Goal: Book appointment/travel/reservation

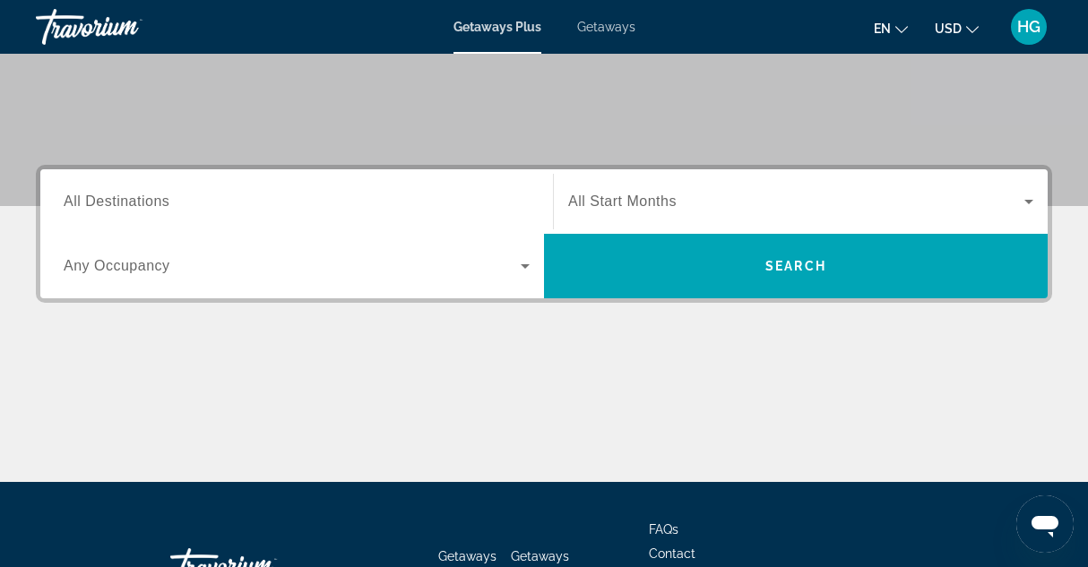
scroll to position [337, 0]
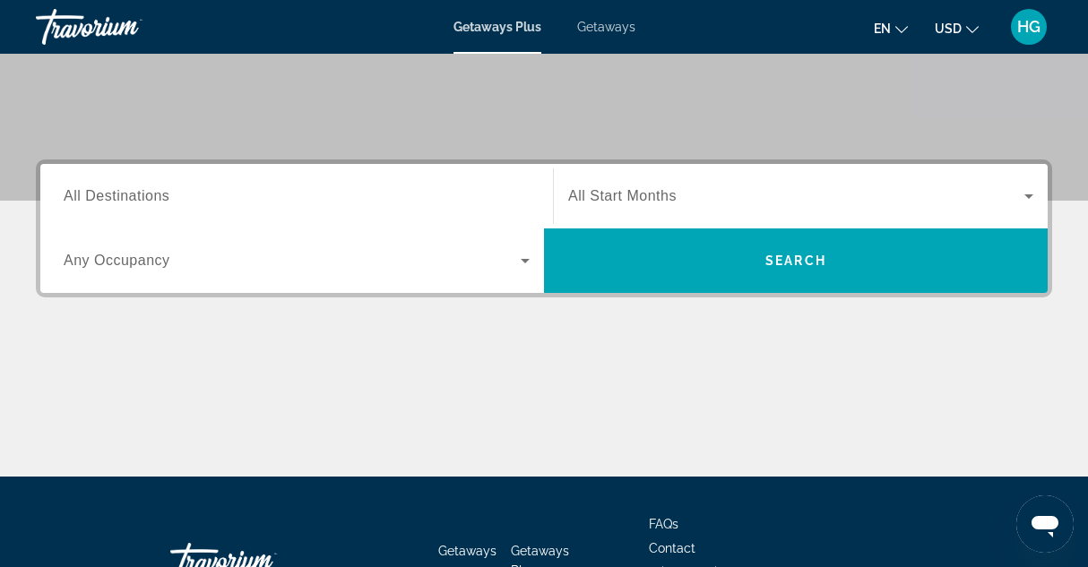
click at [524, 259] on icon "Search widget" at bounding box center [525, 261] width 9 height 4
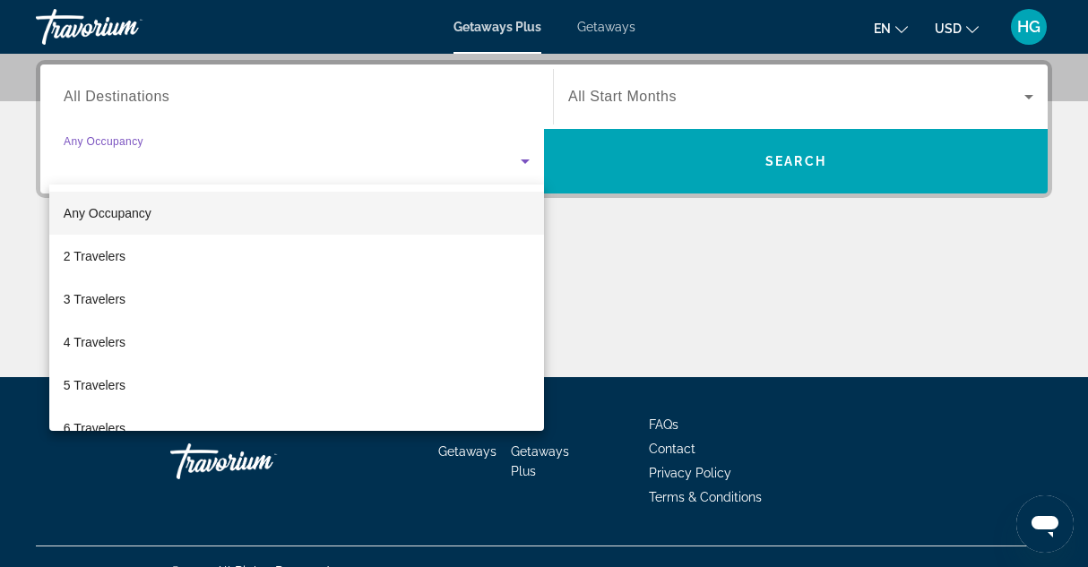
scroll to position [437, 0]
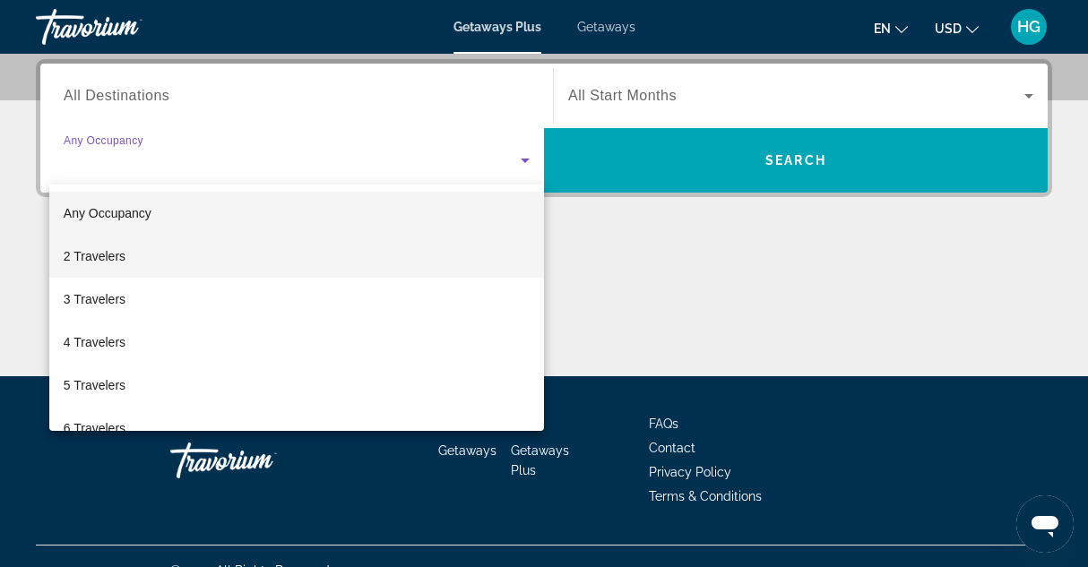
click at [127, 260] on mat-option "2 Travelers" at bounding box center [296, 256] width 495 height 43
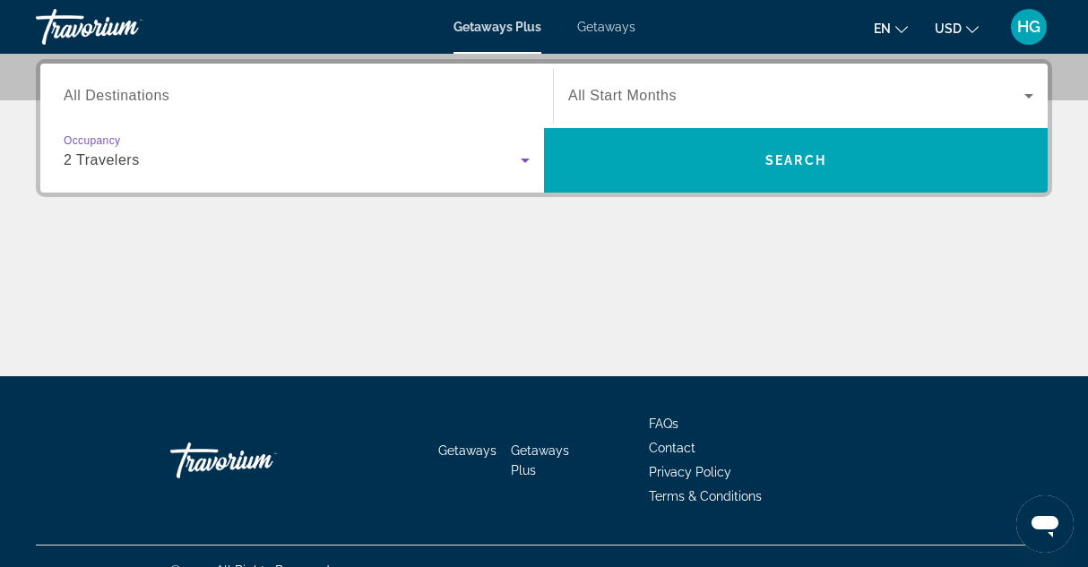
click at [1026, 89] on icon "Search widget" at bounding box center [1029, 96] width 22 height 22
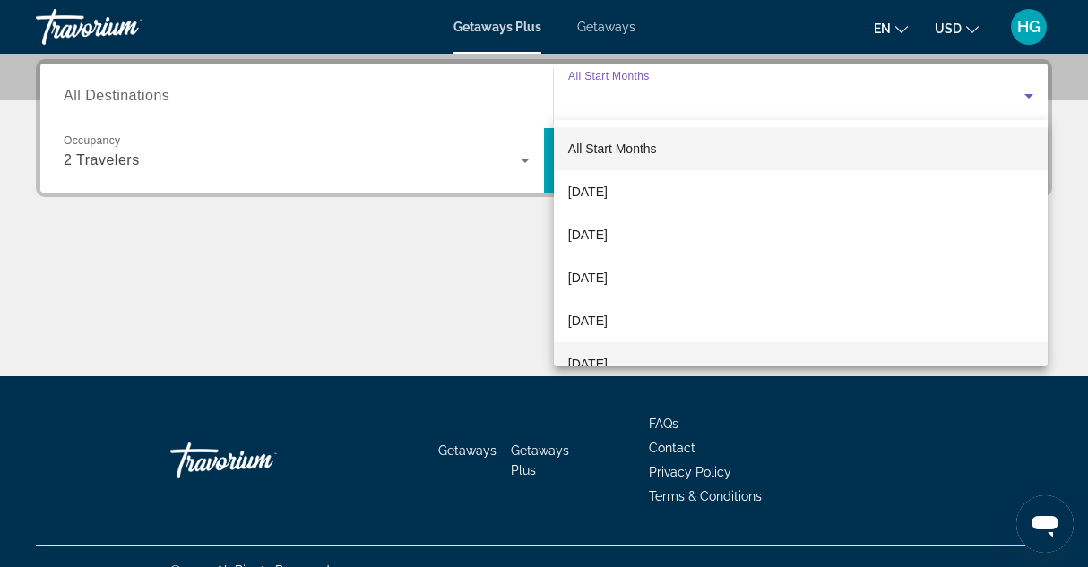
click at [608, 360] on span "[DATE]" at bounding box center [587, 364] width 39 height 22
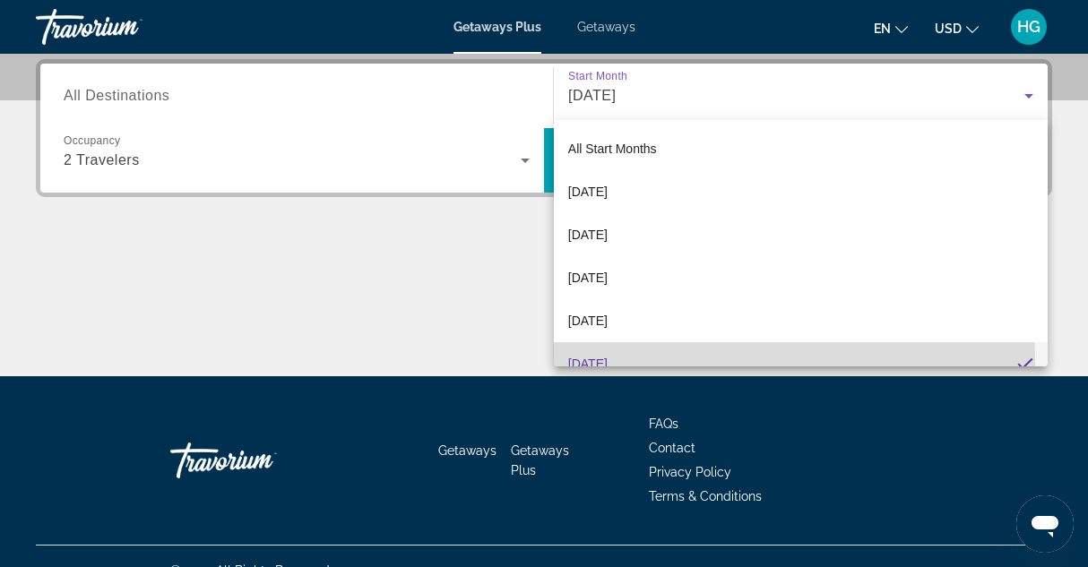
scroll to position [19, 0]
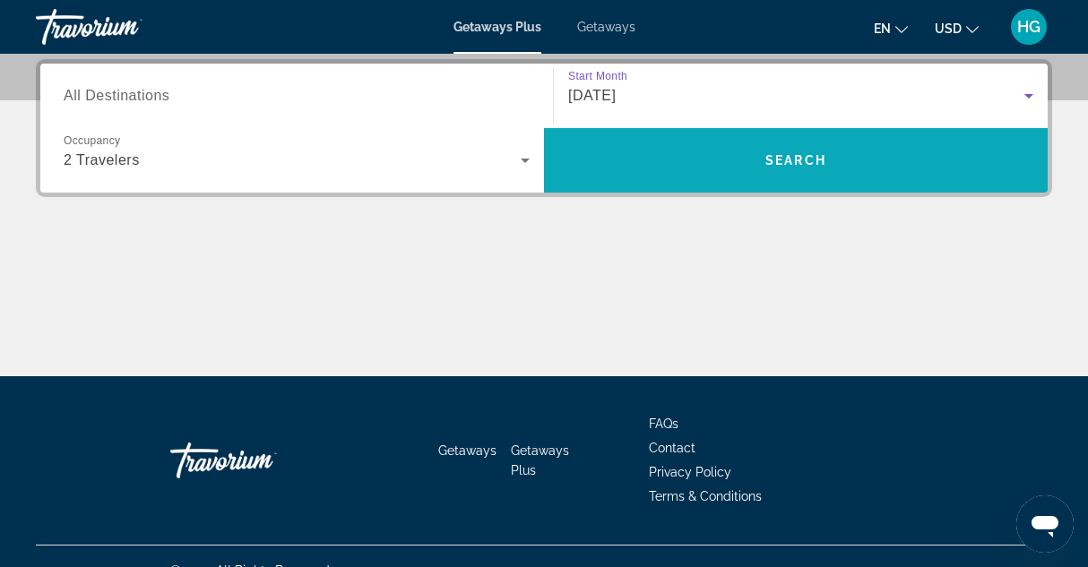
click at [801, 156] on span "Search" at bounding box center [796, 160] width 61 height 14
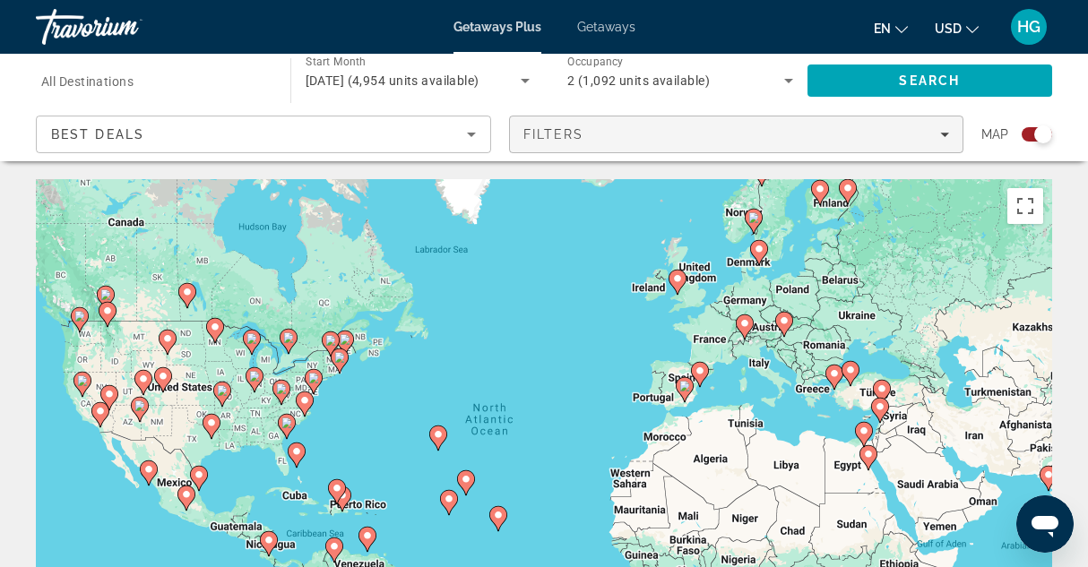
click at [944, 132] on icon "Filters" at bounding box center [944, 134] width 9 height 9
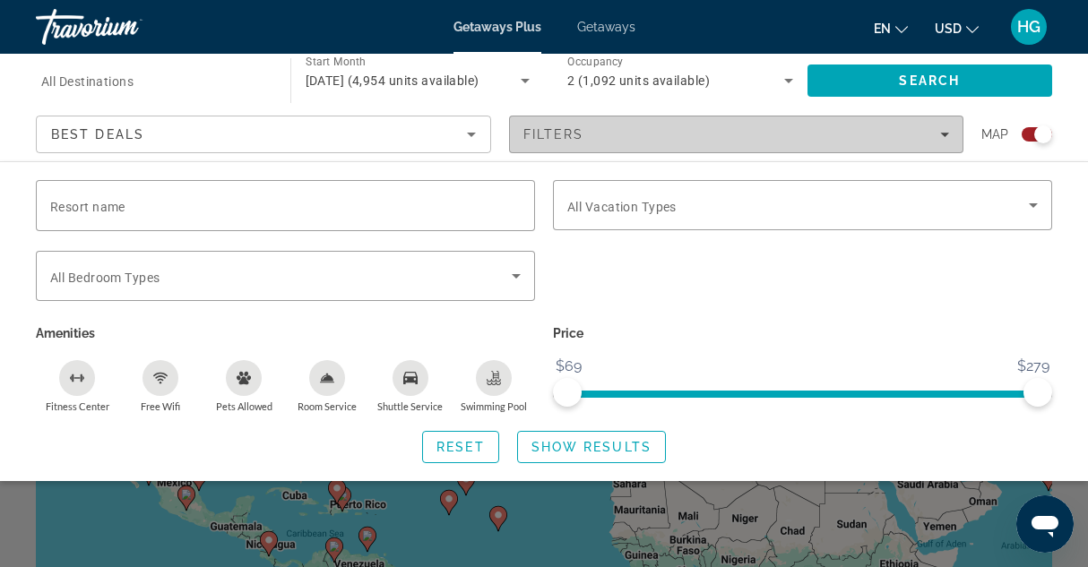
click at [946, 134] on icon "Filters" at bounding box center [944, 135] width 9 height 4
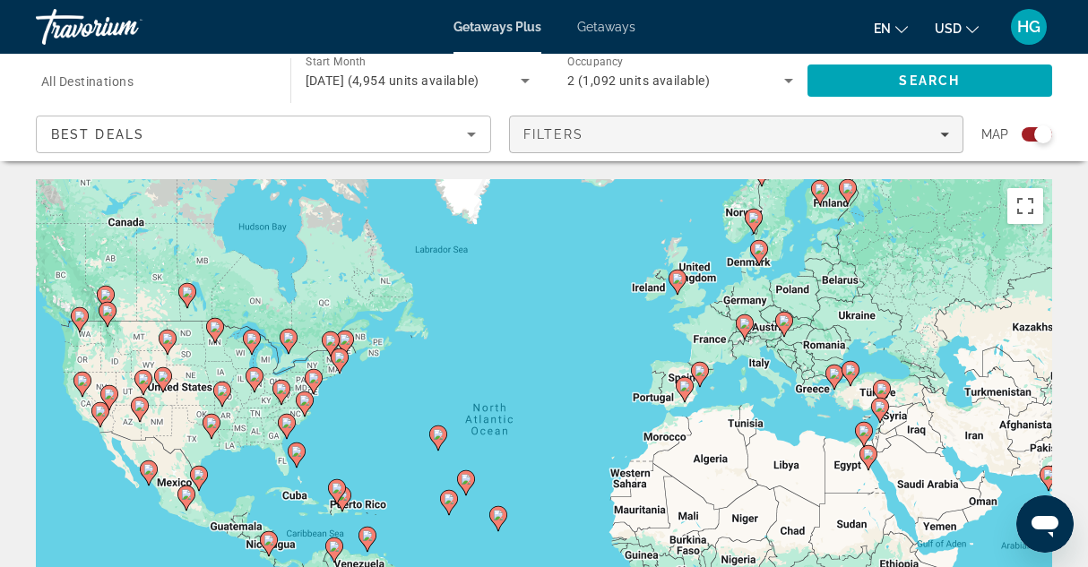
click at [943, 134] on icon "Filters" at bounding box center [944, 135] width 9 height 4
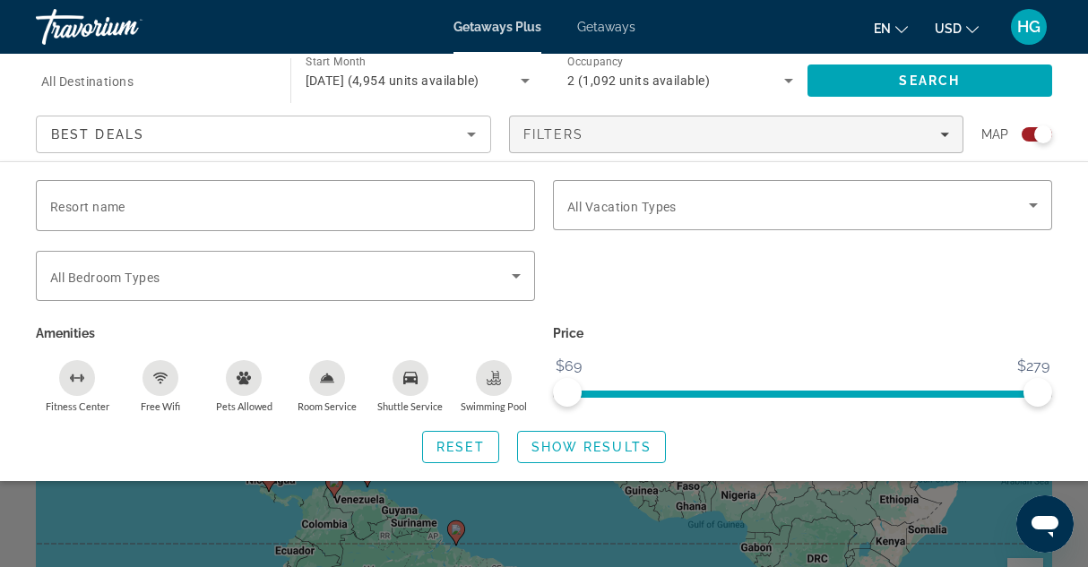
scroll to position [93, 0]
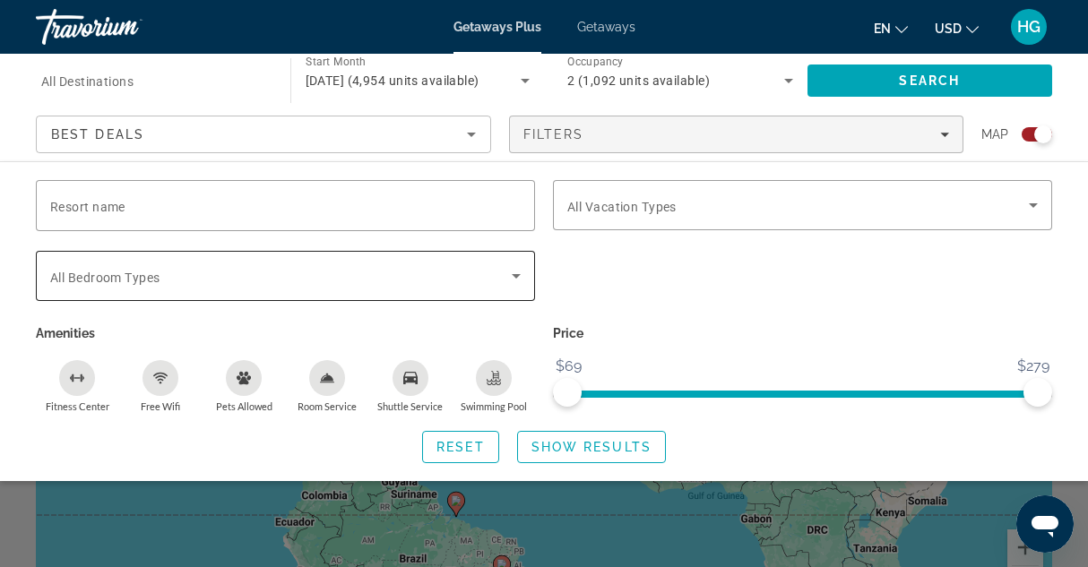
click at [515, 271] on icon "Search widget" at bounding box center [517, 276] width 22 height 22
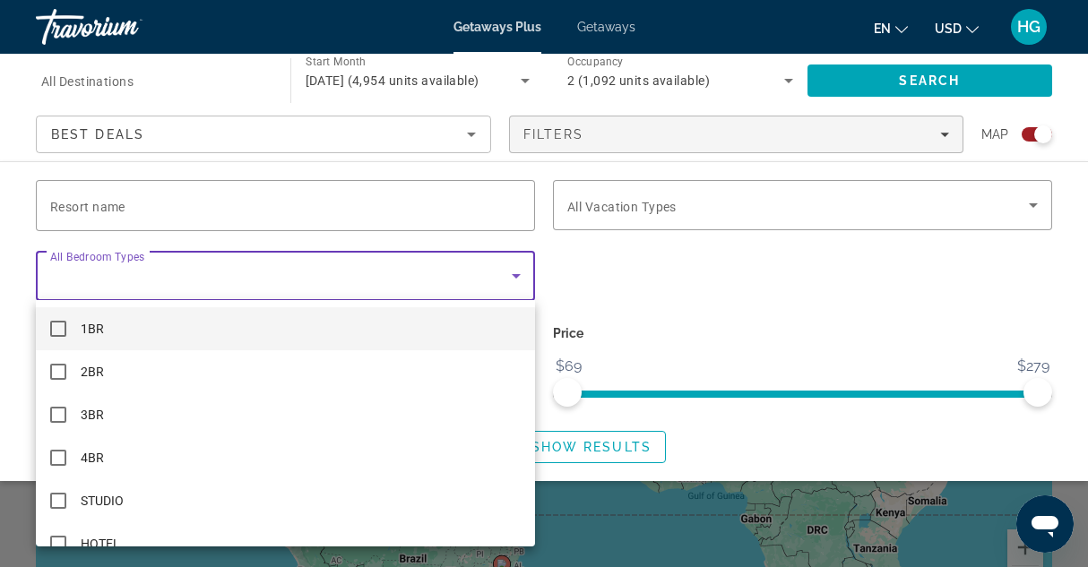
click at [515, 272] on div at bounding box center [544, 283] width 1088 height 567
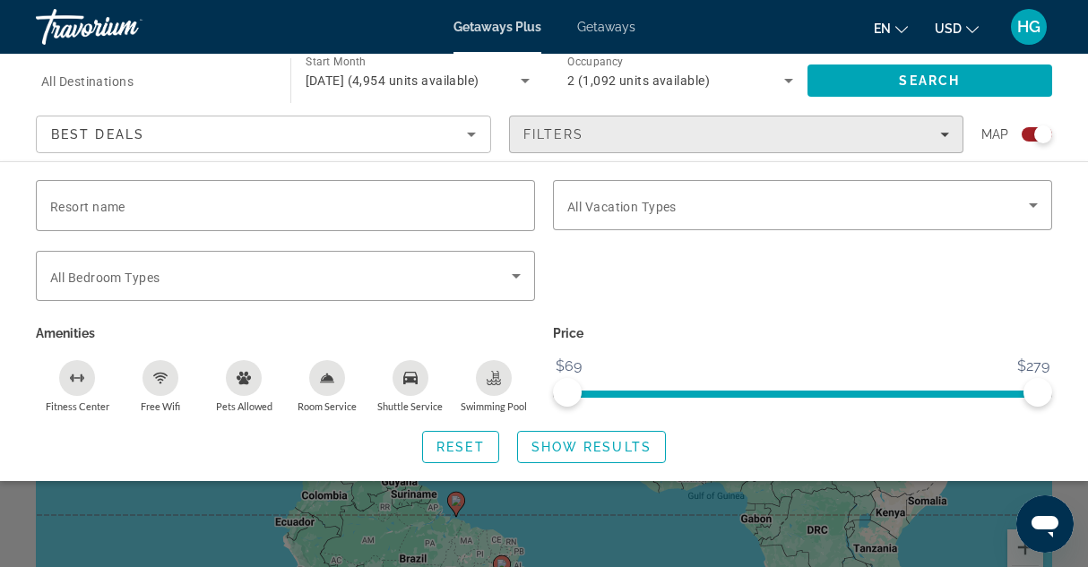
click at [947, 134] on icon "Filters" at bounding box center [944, 135] width 9 height 4
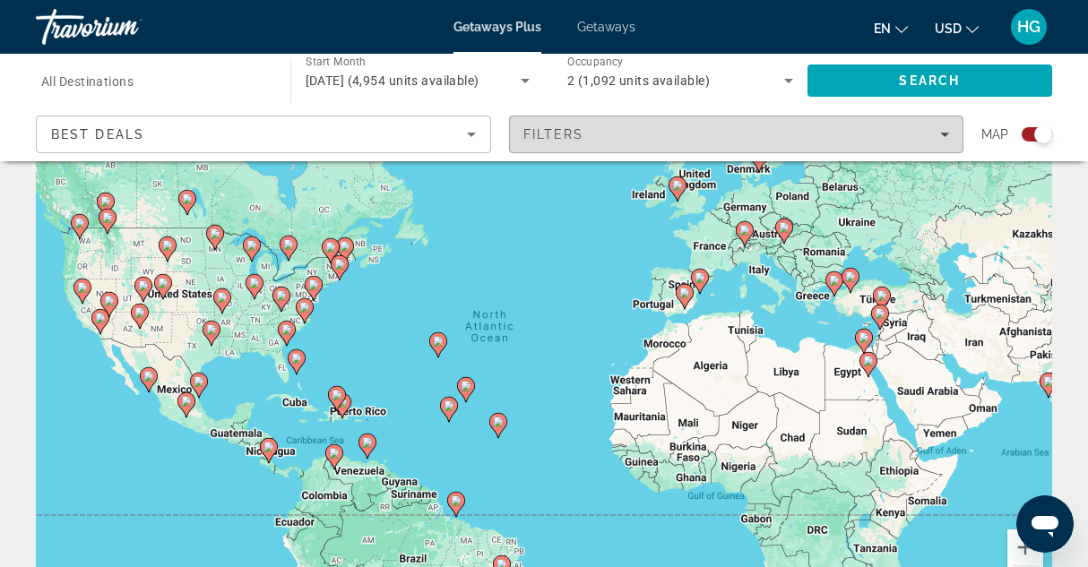
click at [947, 134] on icon "Filters" at bounding box center [944, 135] width 9 height 4
